Goal: Task Accomplishment & Management: Manage account settings

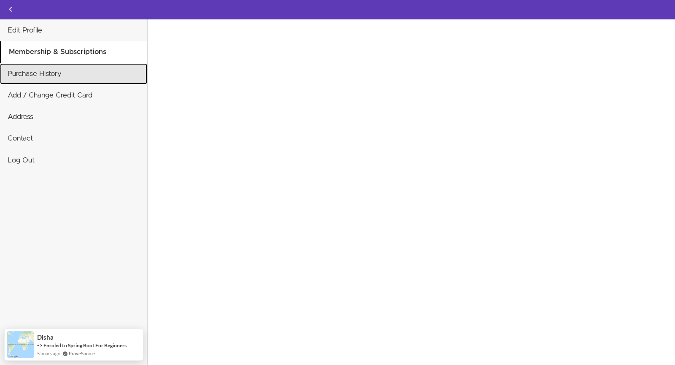
click at [73, 79] on link "Purchase History" at bounding box center [73, 73] width 147 height 21
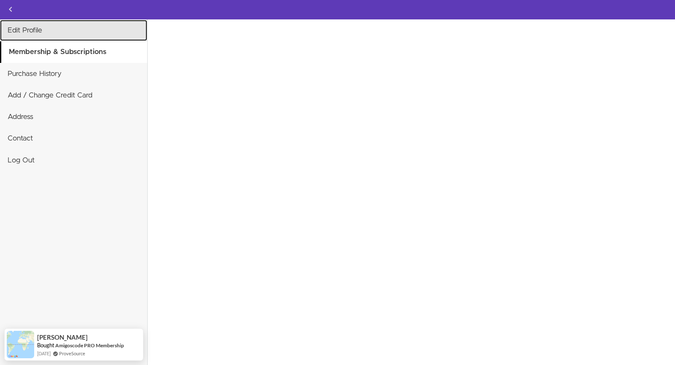
click at [75, 35] on link "Edit Profile" at bounding box center [73, 30] width 147 height 21
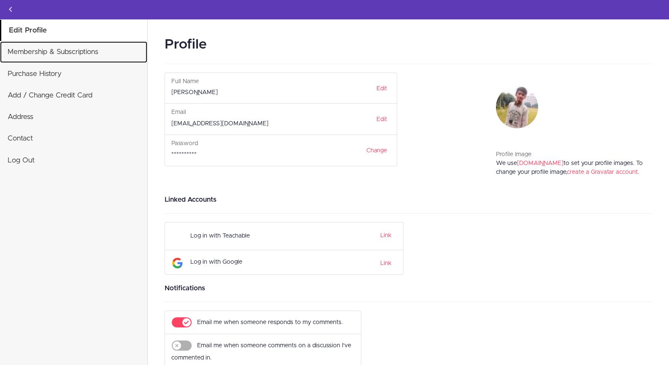
click at [85, 56] on link "Membership & Subscriptions" at bounding box center [73, 51] width 147 height 21
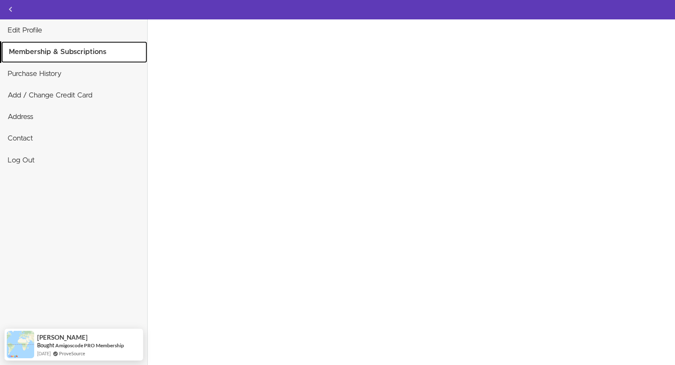
click at [85, 56] on link "Membership & Subscriptions" at bounding box center [74, 51] width 146 height 21
click at [84, 53] on link "Membership & Subscriptions" at bounding box center [74, 51] width 146 height 21
